Goal: Task Accomplishment & Management: Manage account settings

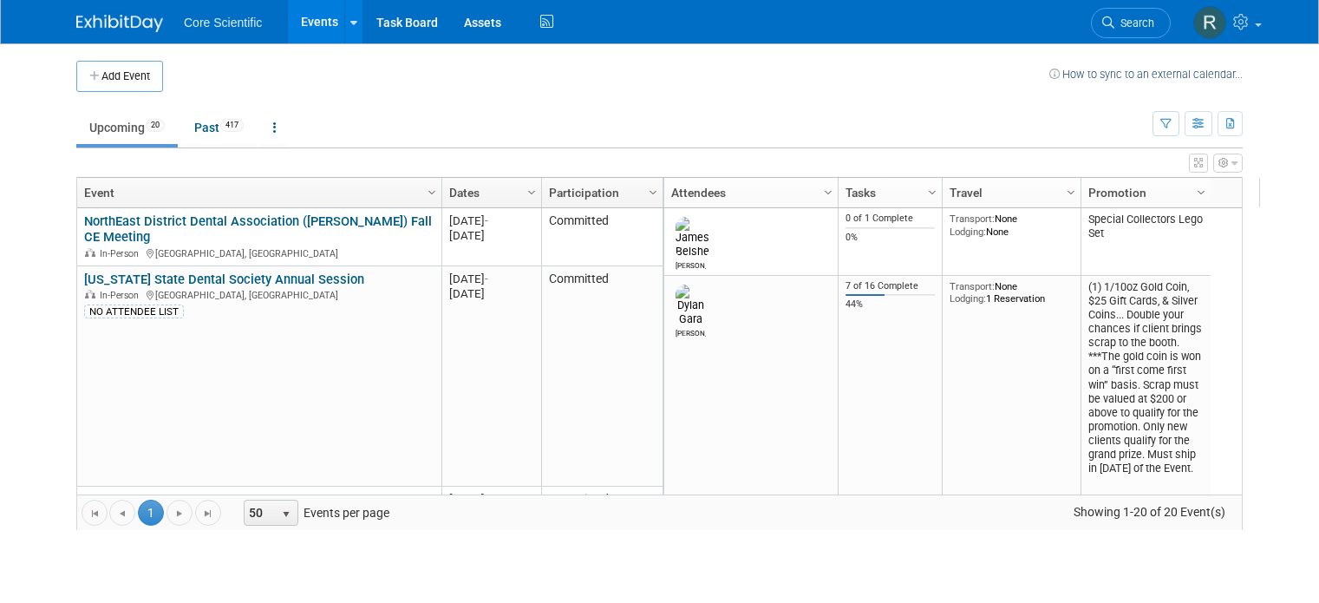
click at [544, 293] on td "Committed" at bounding box center [601, 376] width 121 height 220
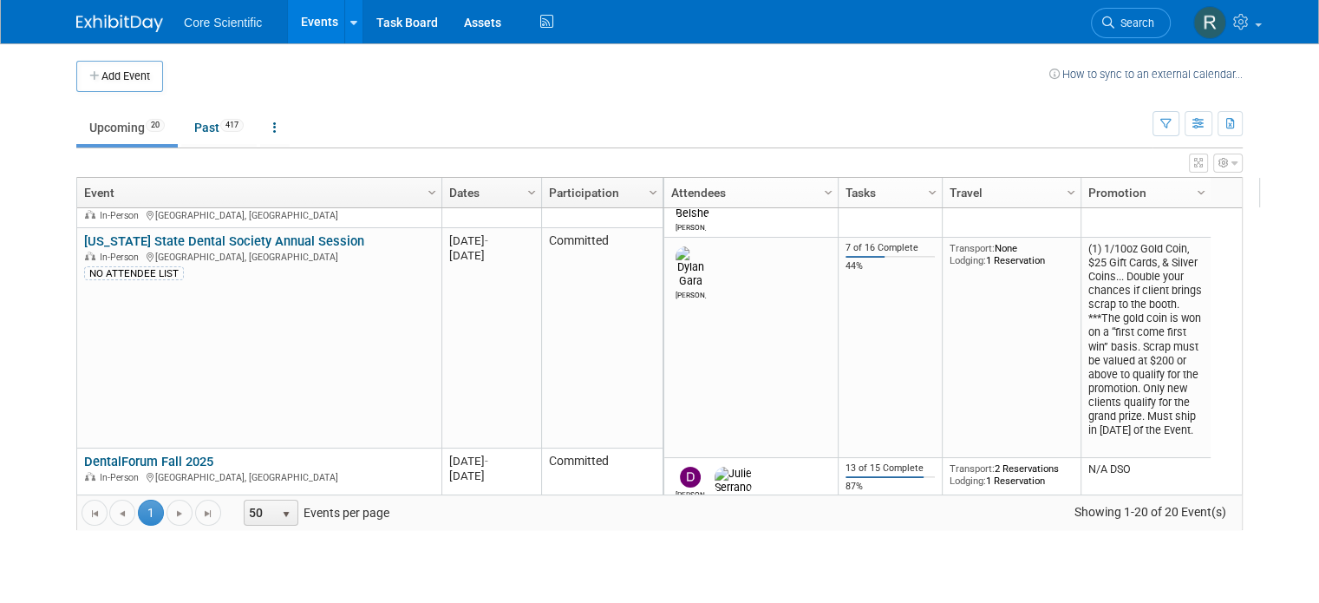
scroll to position [39, 0]
click at [1269, 38] on link at bounding box center [1226, 21] width 85 height 43
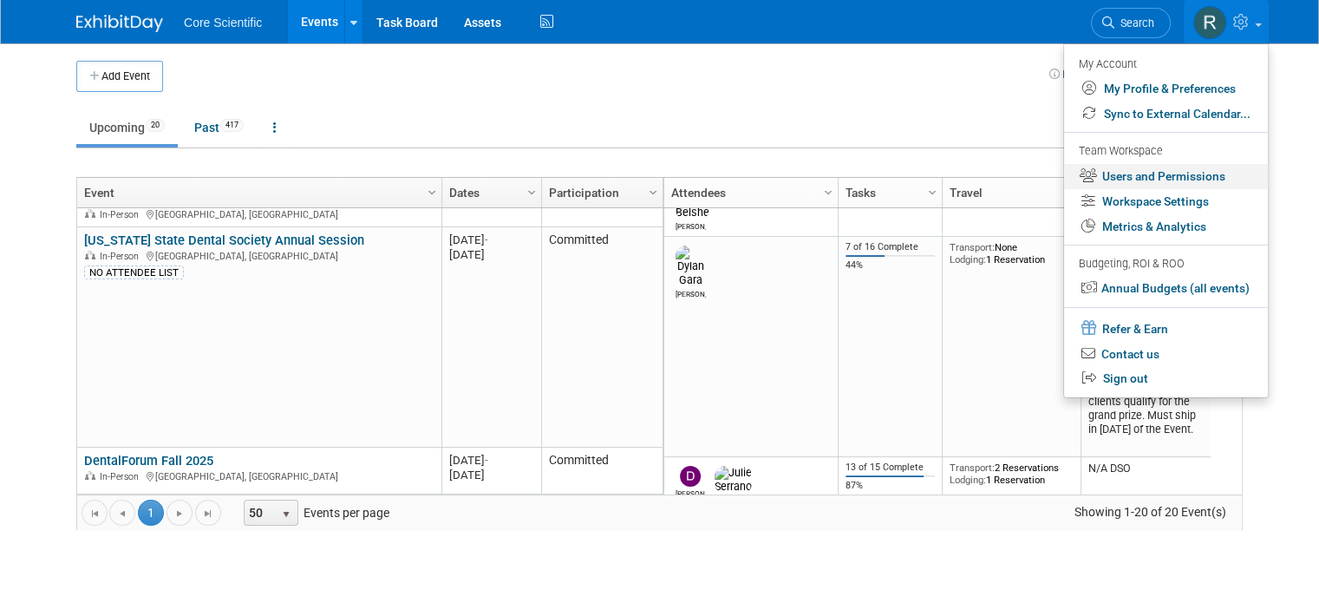
click at [1222, 176] on link "Users and Permissions" at bounding box center [1166, 176] width 204 height 25
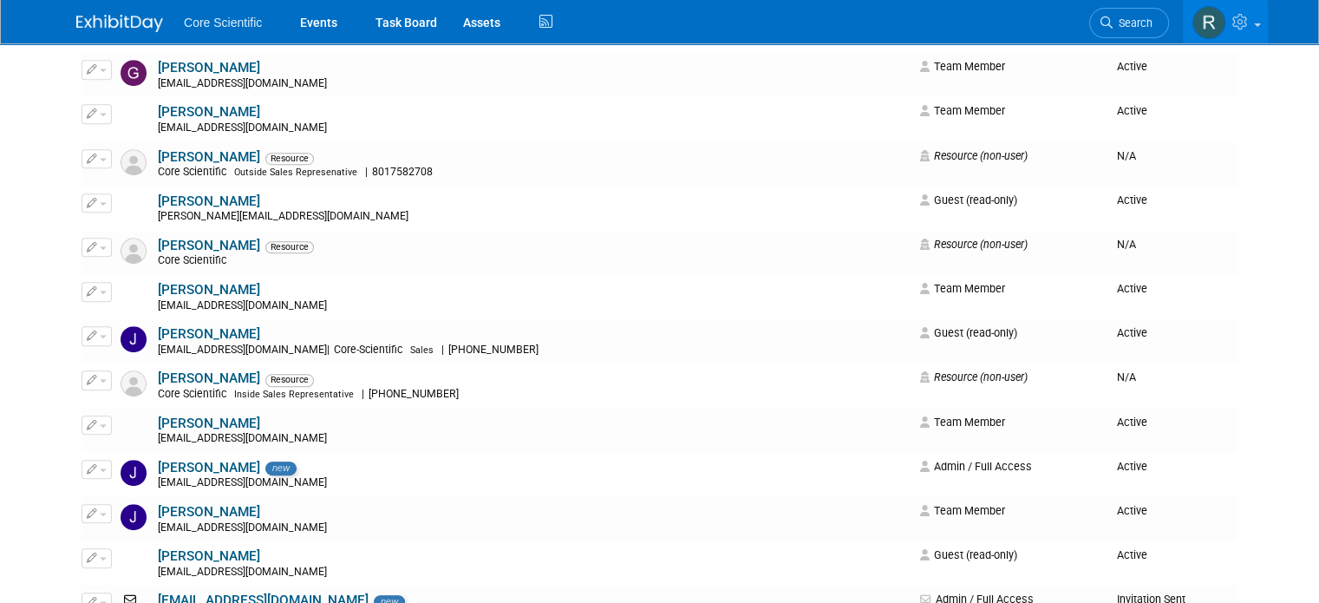
scroll to position [909, 0]
click at [83, 115] on button "button" at bounding box center [97, 112] width 30 height 19
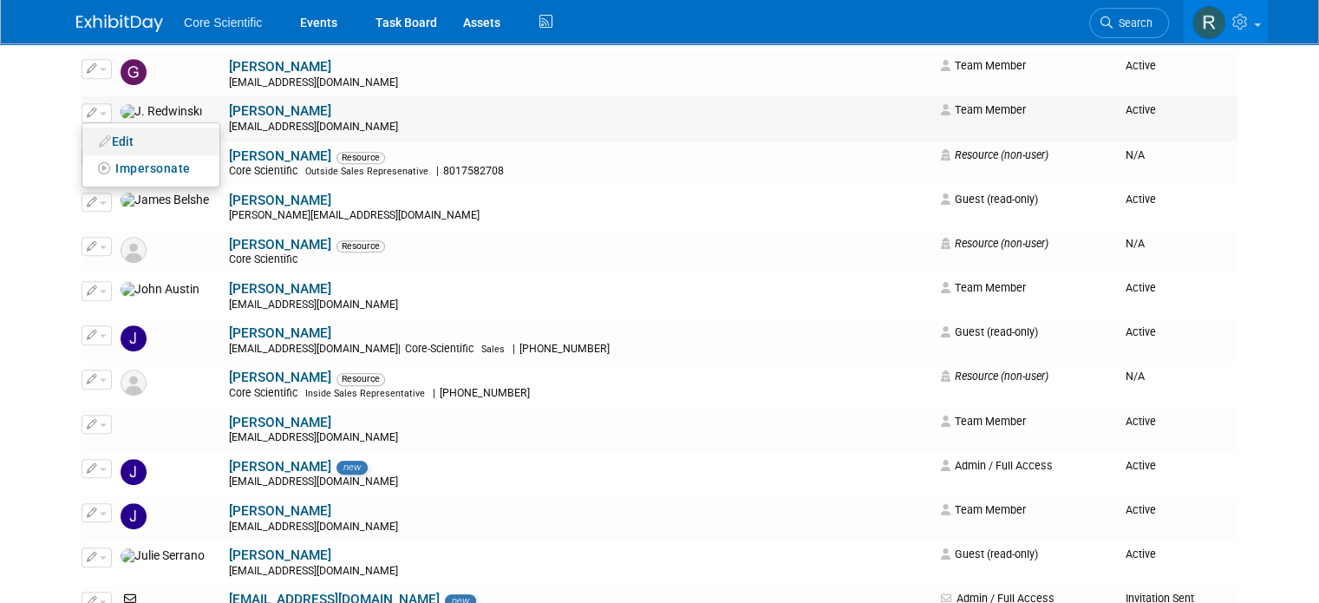
click at [97, 143] on link "Edit" at bounding box center [150, 141] width 137 height 24
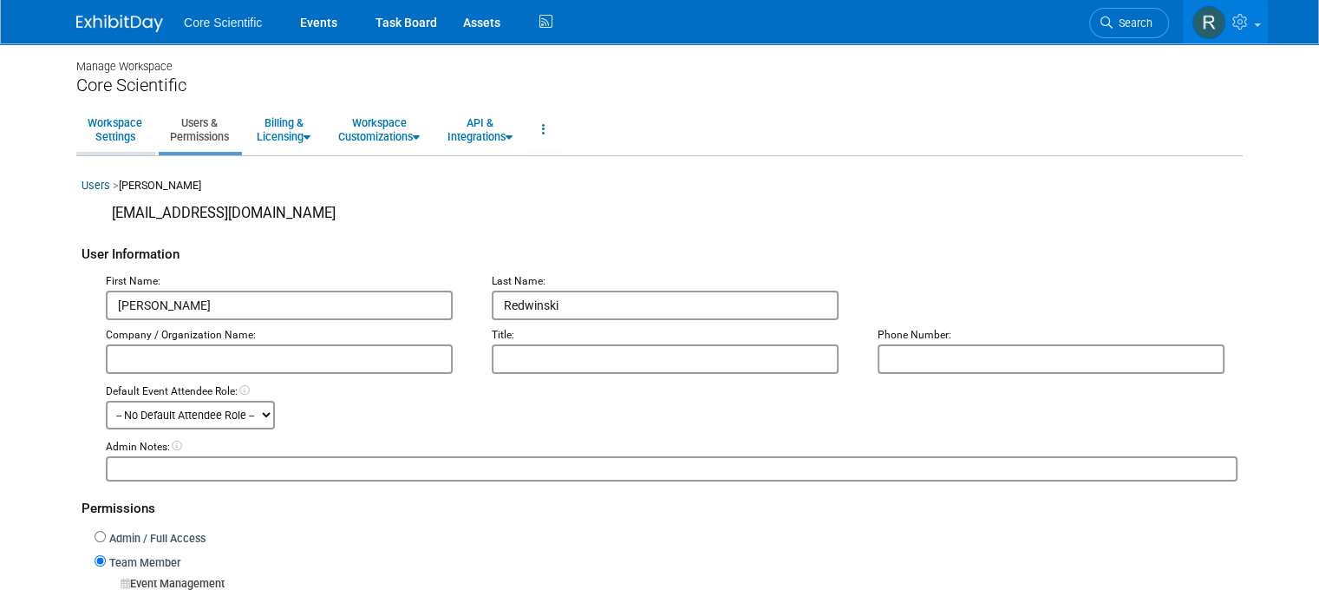
click at [76, 130] on link "Workspace Settings" at bounding box center [114, 129] width 77 height 42
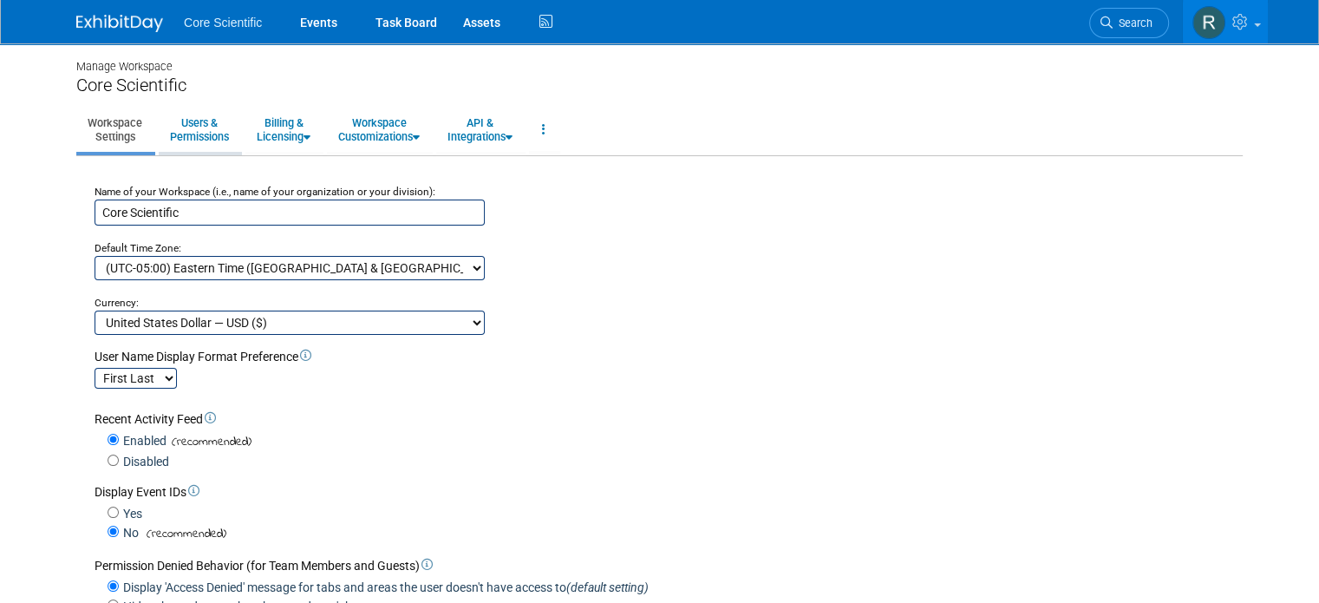
click at [167, 128] on link "Users & Permissions" at bounding box center [200, 129] width 82 height 42
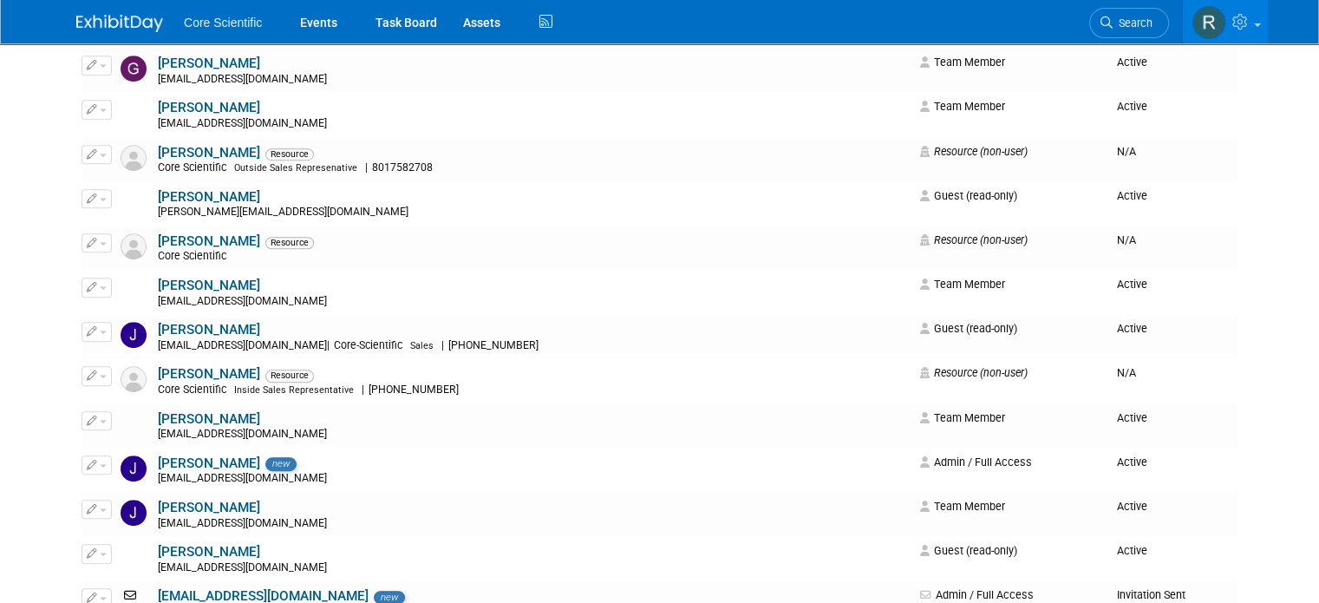
scroll to position [915, 0]
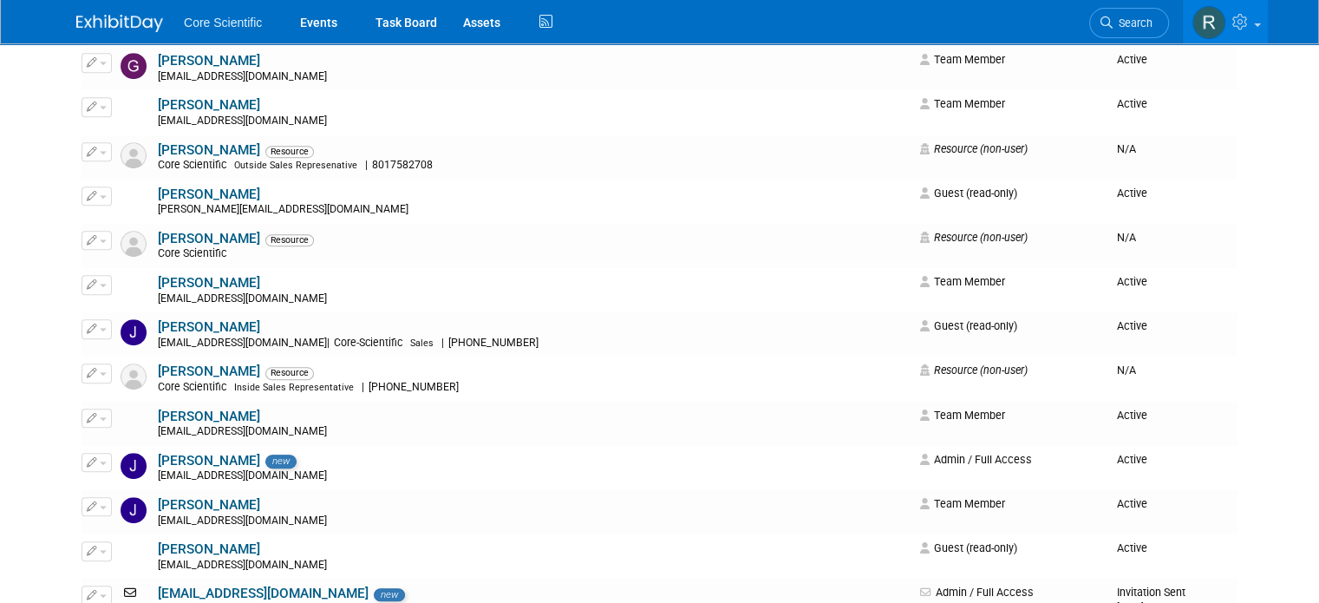
click at [284, 471] on div "[EMAIL_ADDRESS][DOMAIN_NAME]" at bounding box center [533, 476] width 751 height 14
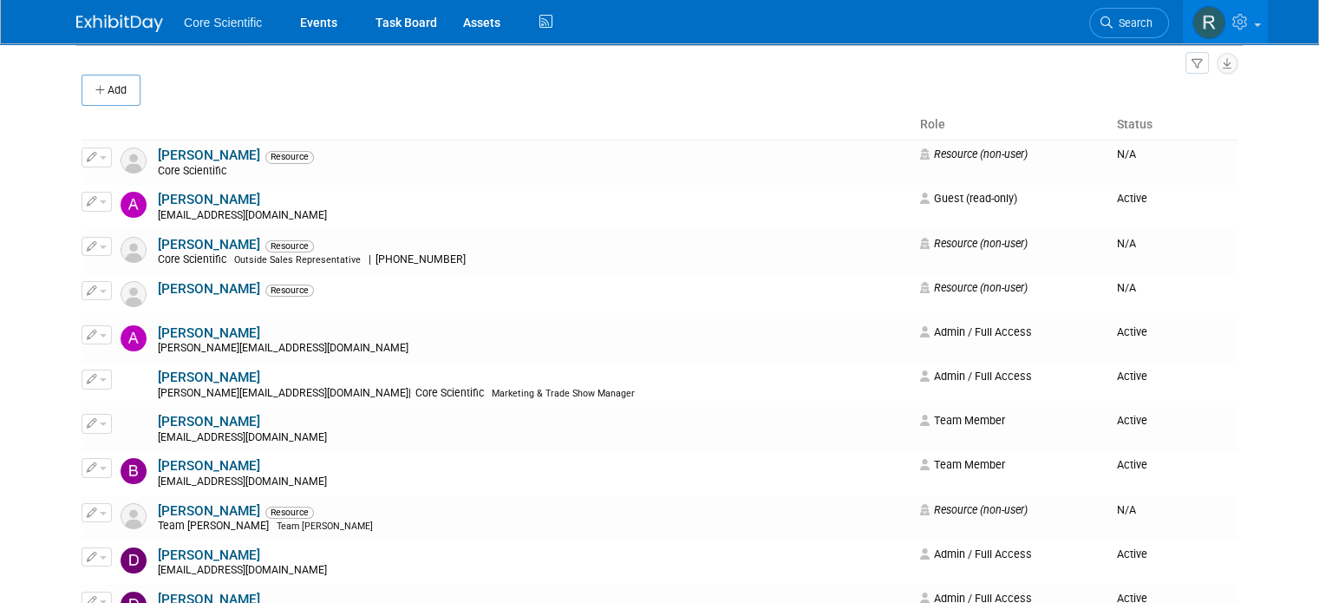
scroll to position [0, 0]
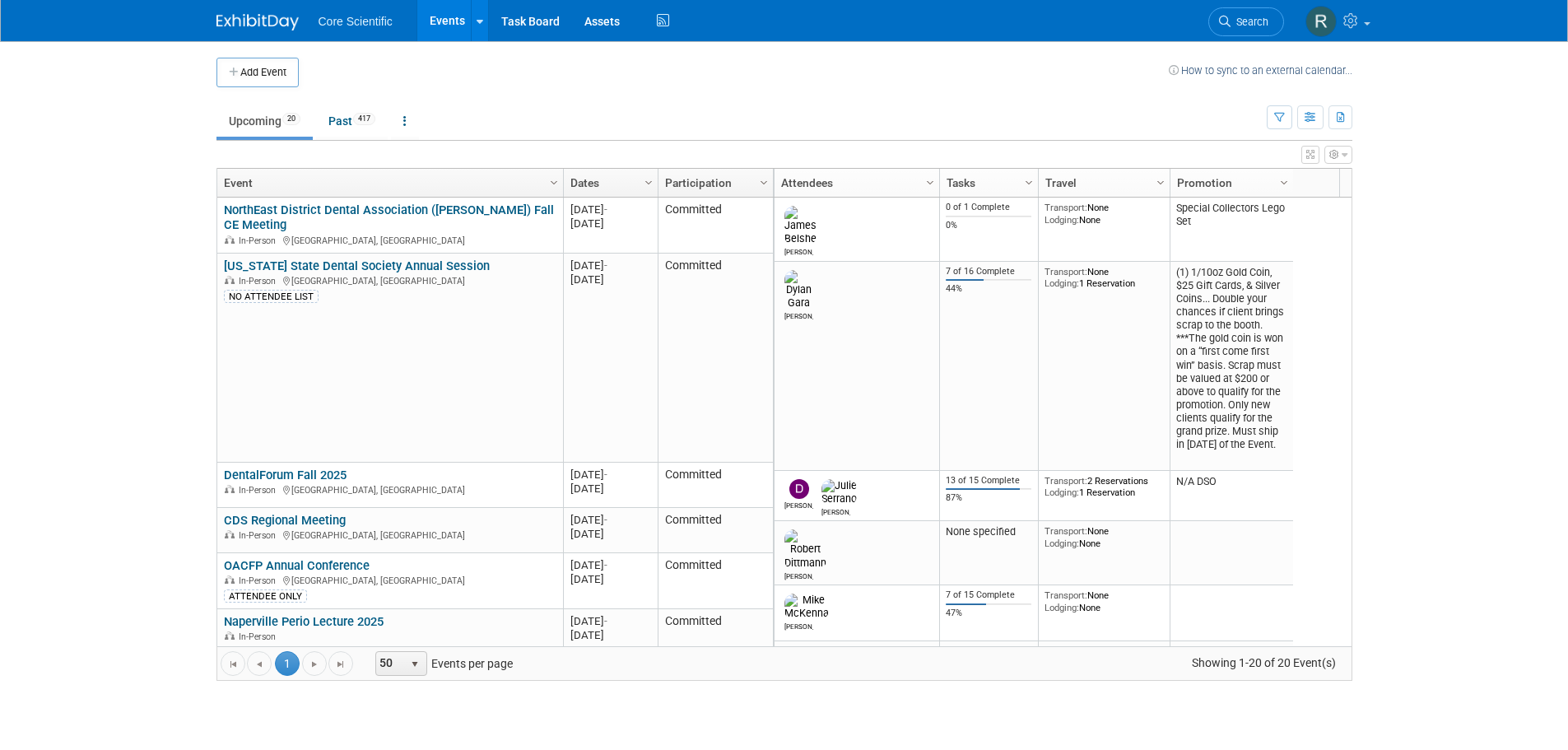
scroll to position [296, 0]
